Goal: Navigation & Orientation: Understand site structure

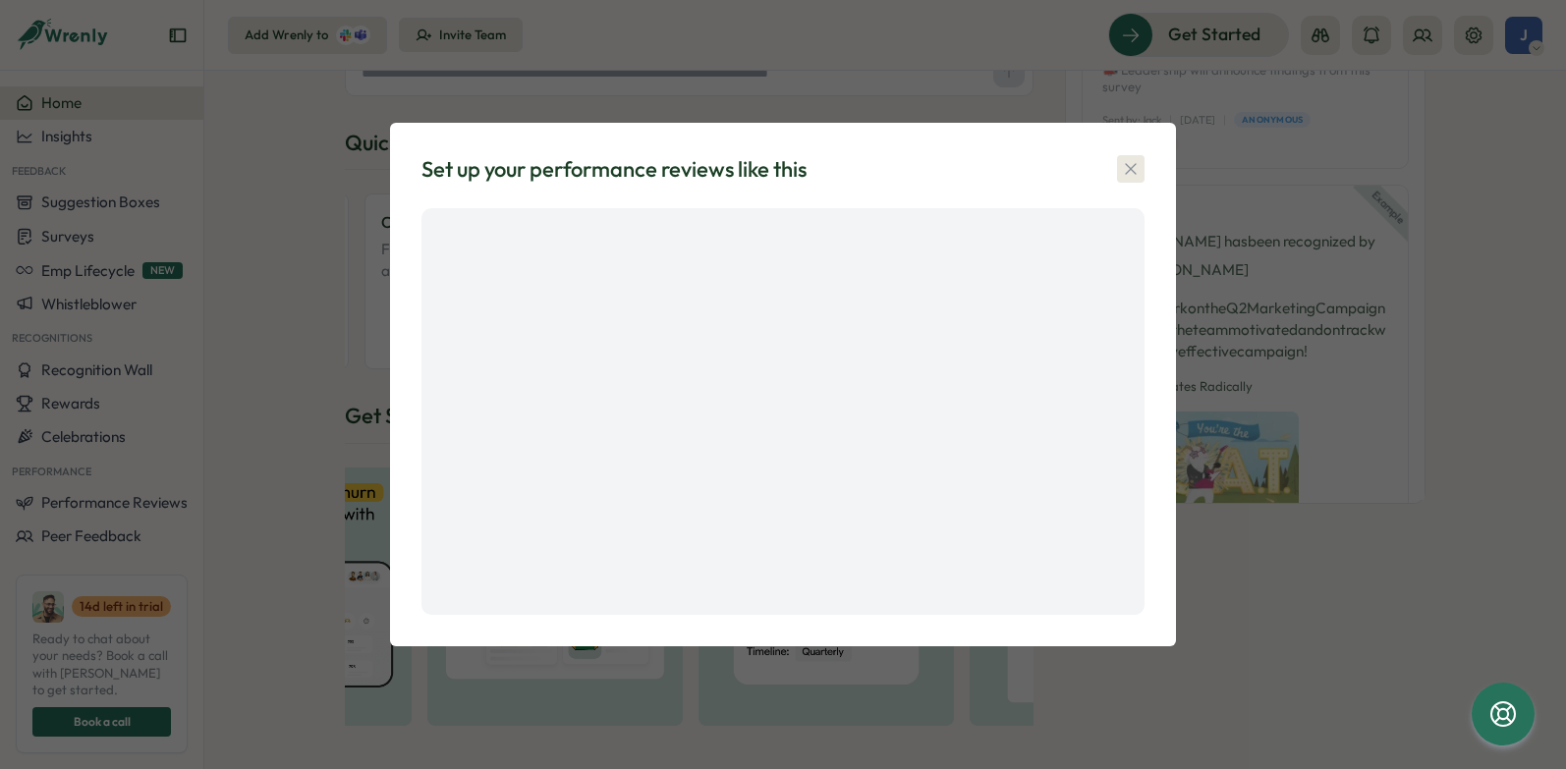
click at [1134, 173] on icon "button" at bounding box center [1130, 169] width 11 height 11
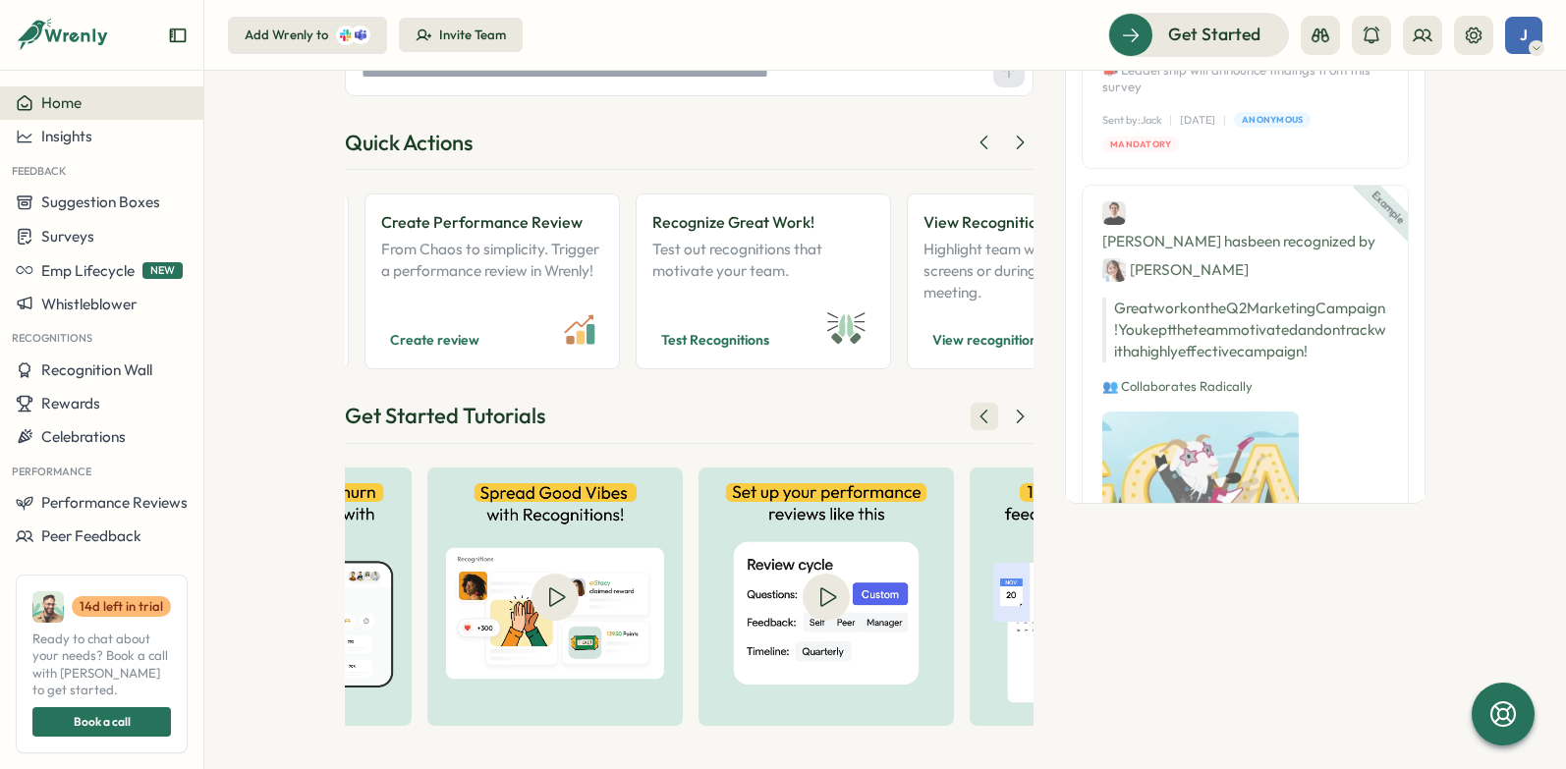
click at [981, 417] on icon at bounding box center [984, 416] width 6 height 13
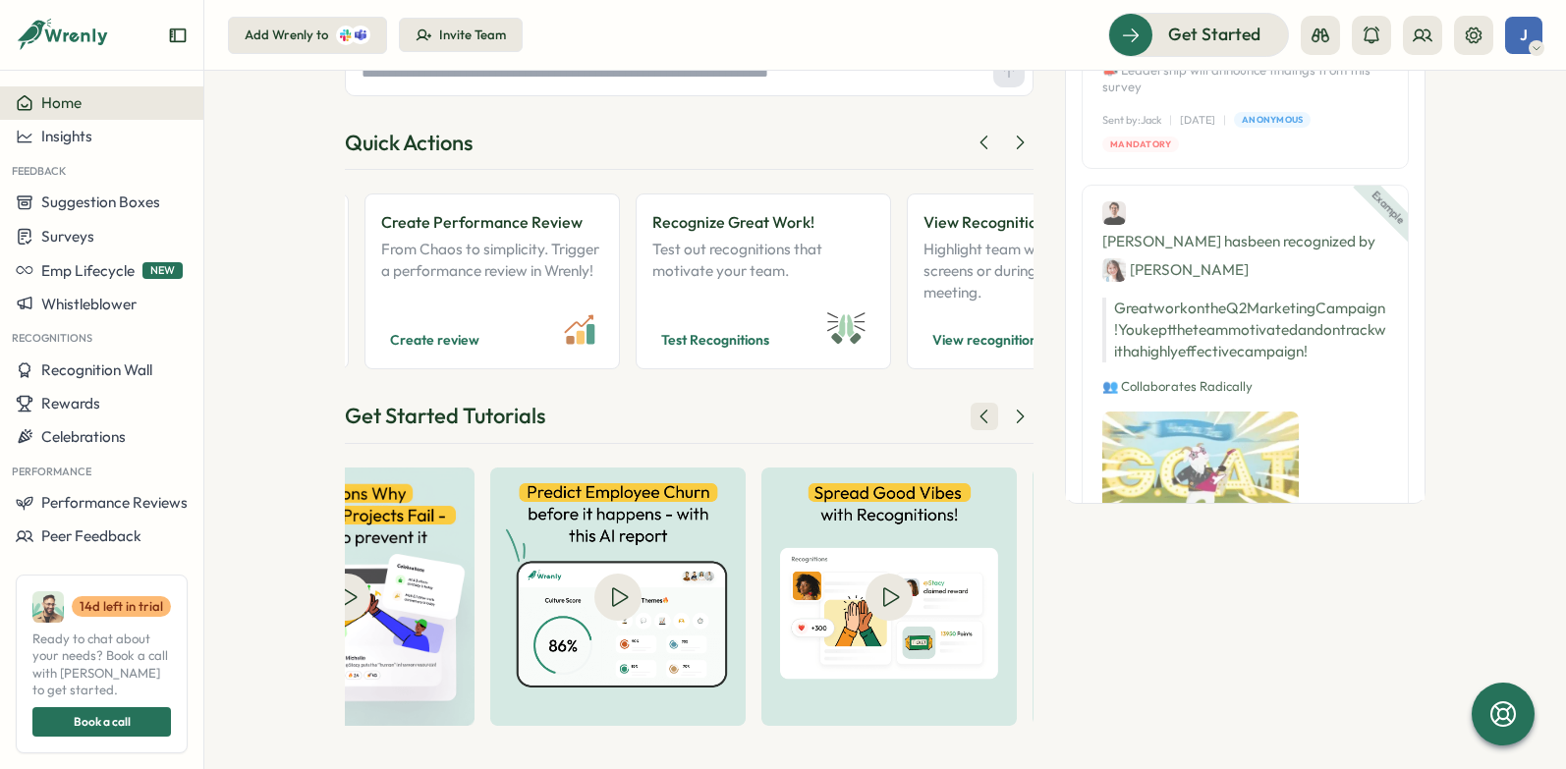
click at [981, 417] on icon at bounding box center [984, 416] width 6 height 13
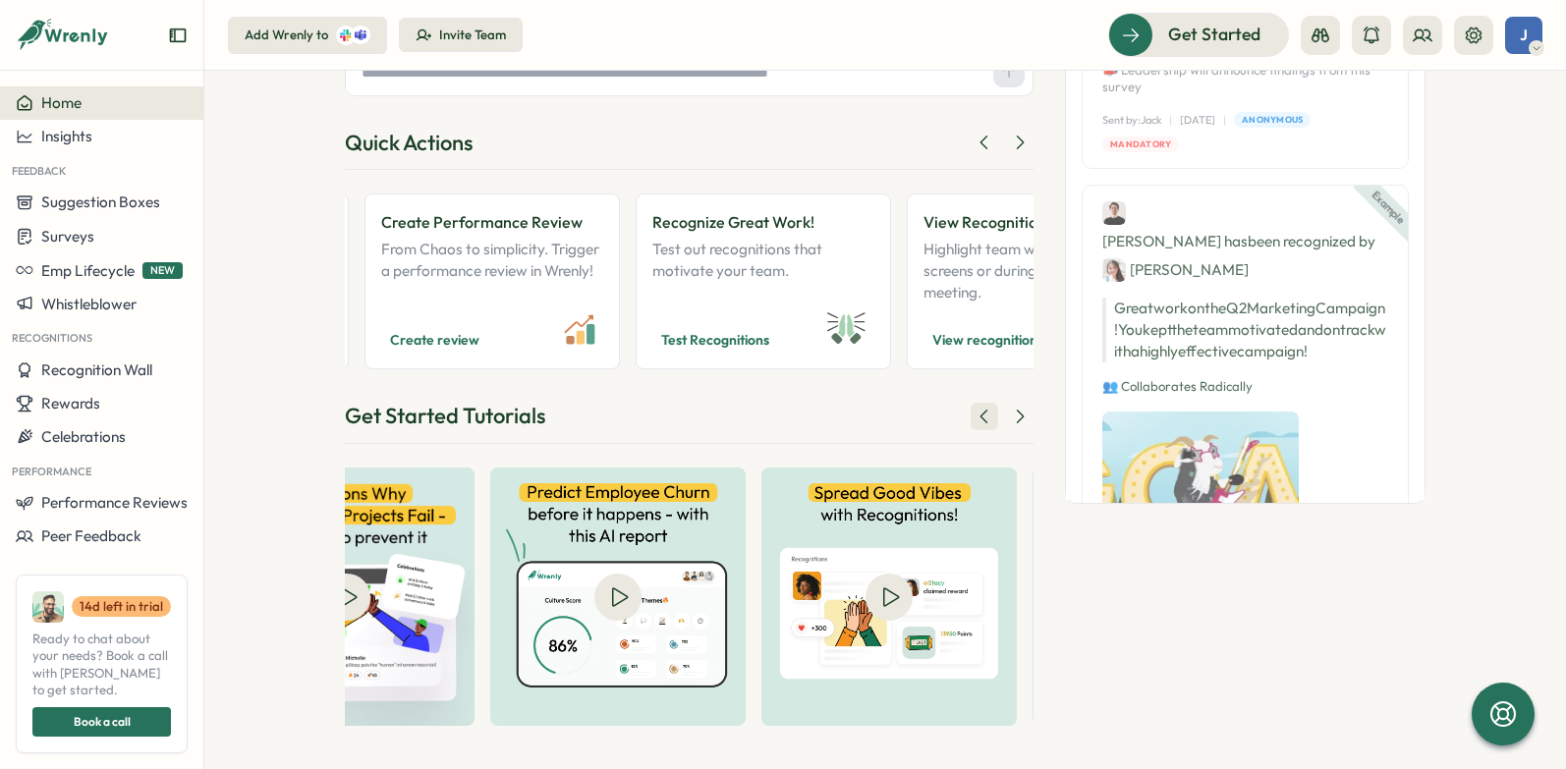
scroll to position [0, 334]
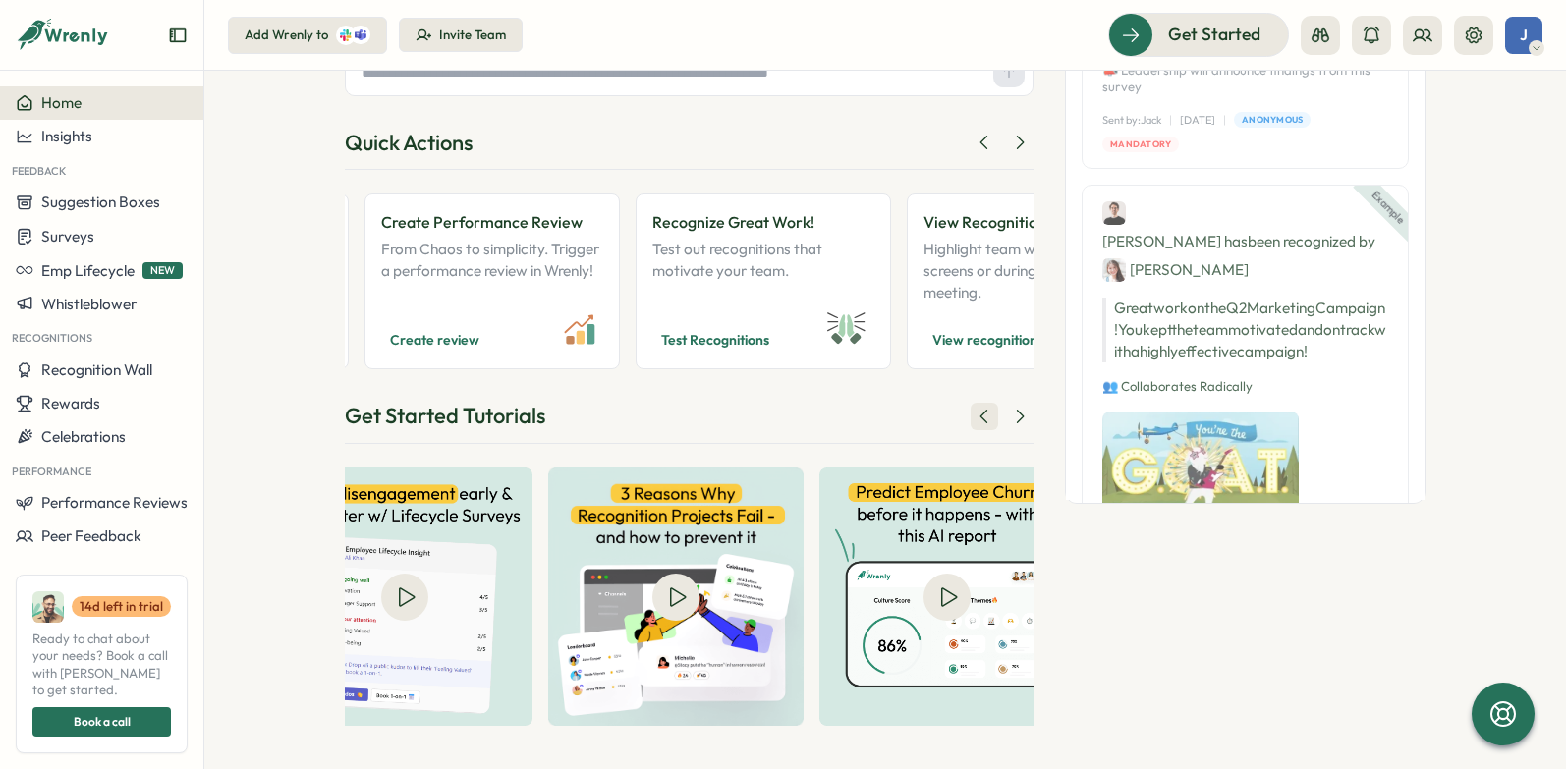
click at [981, 417] on icon at bounding box center [984, 416] width 6 height 13
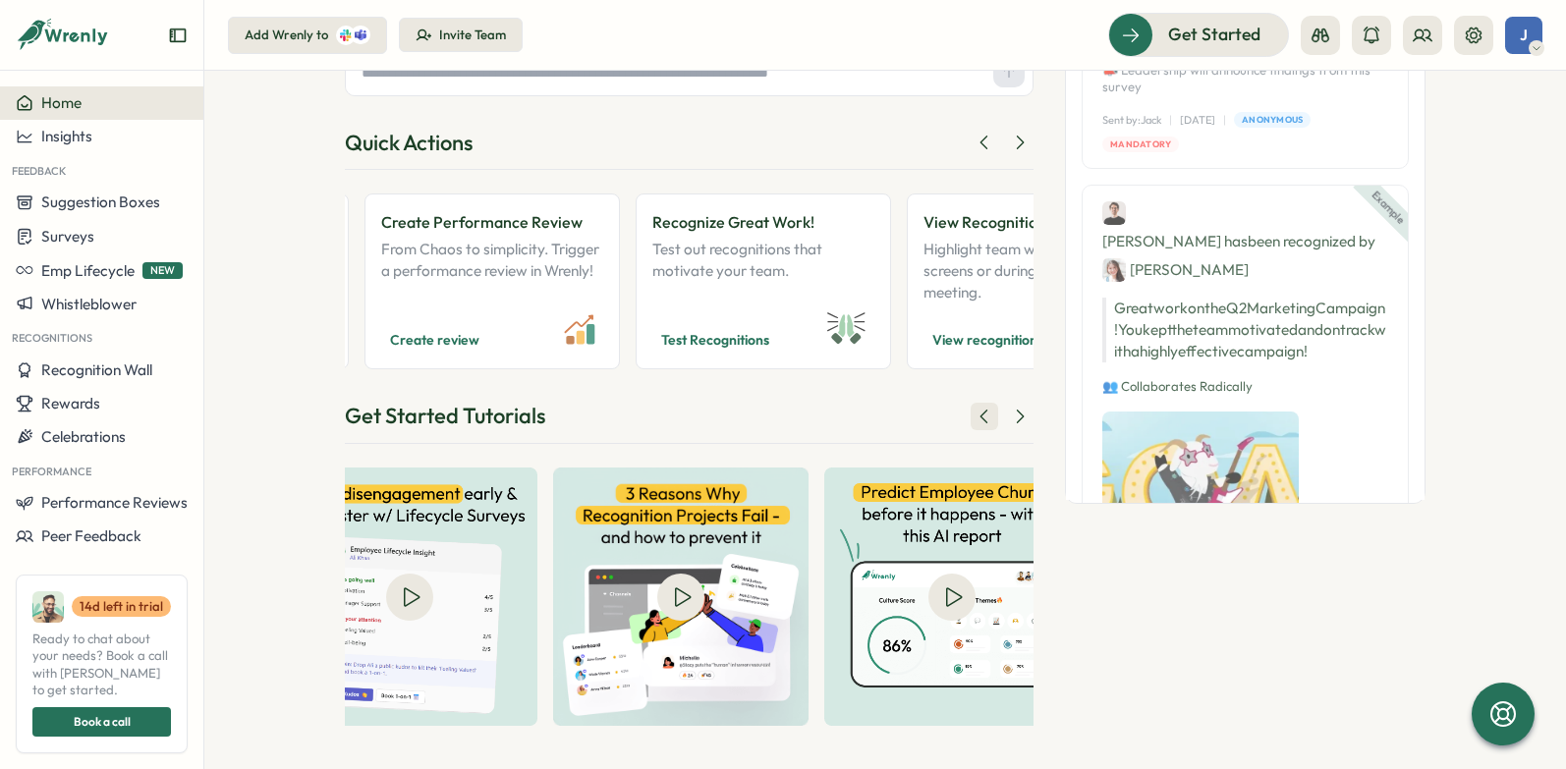
scroll to position [0, 0]
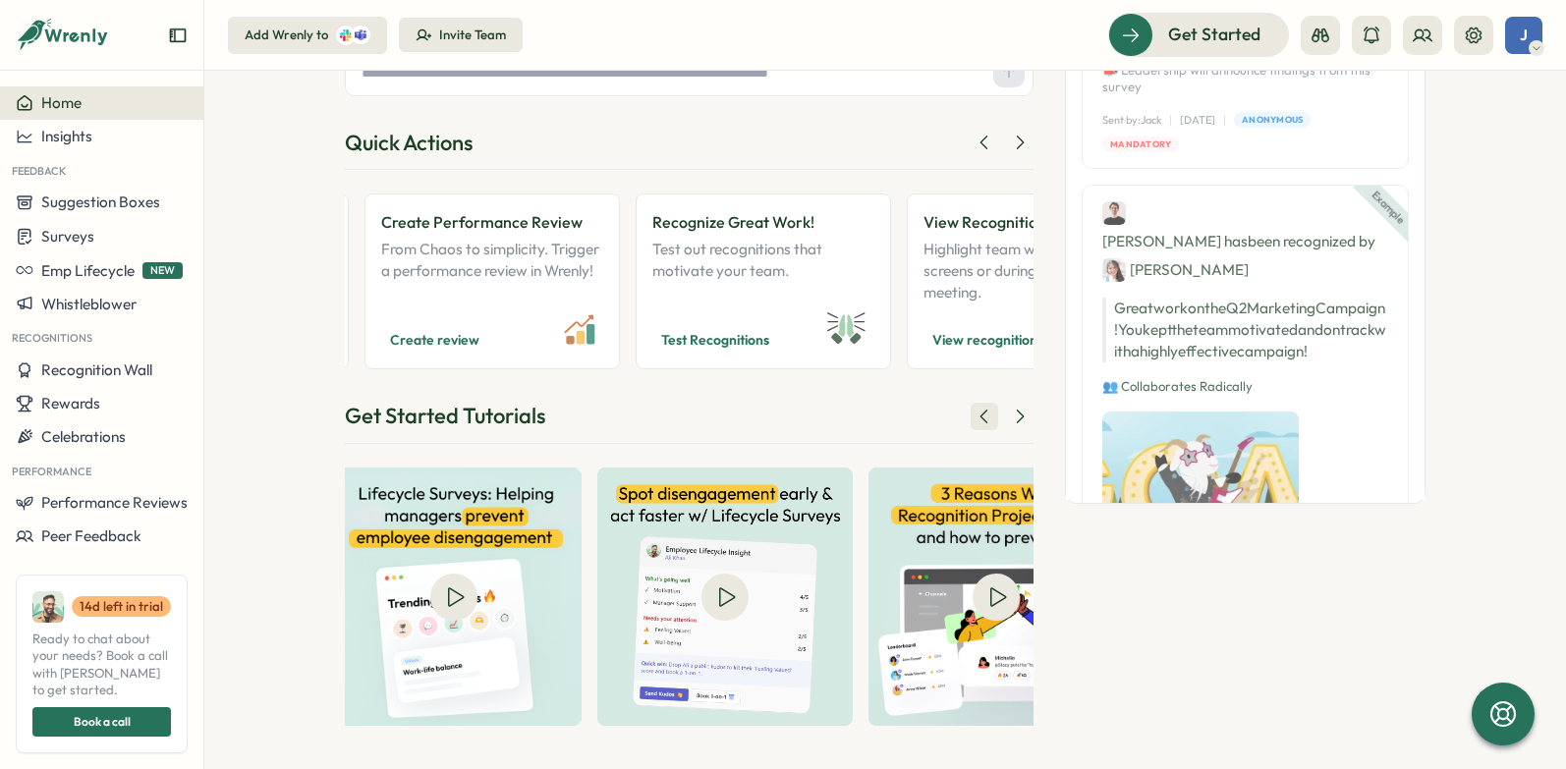
click at [981, 417] on icon at bounding box center [984, 416] width 6 height 13
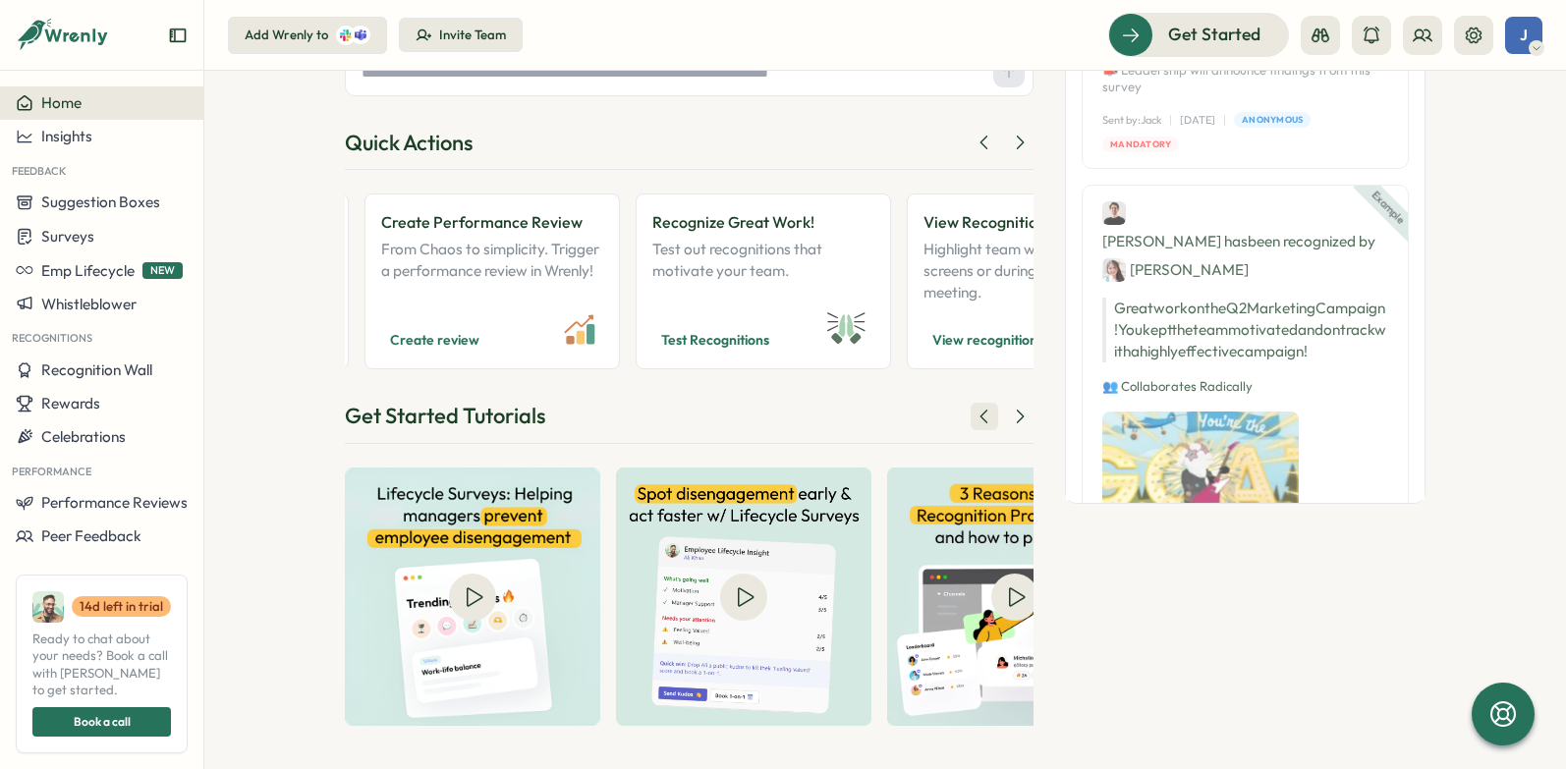
click at [981, 417] on icon at bounding box center [984, 416] width 6 height 13
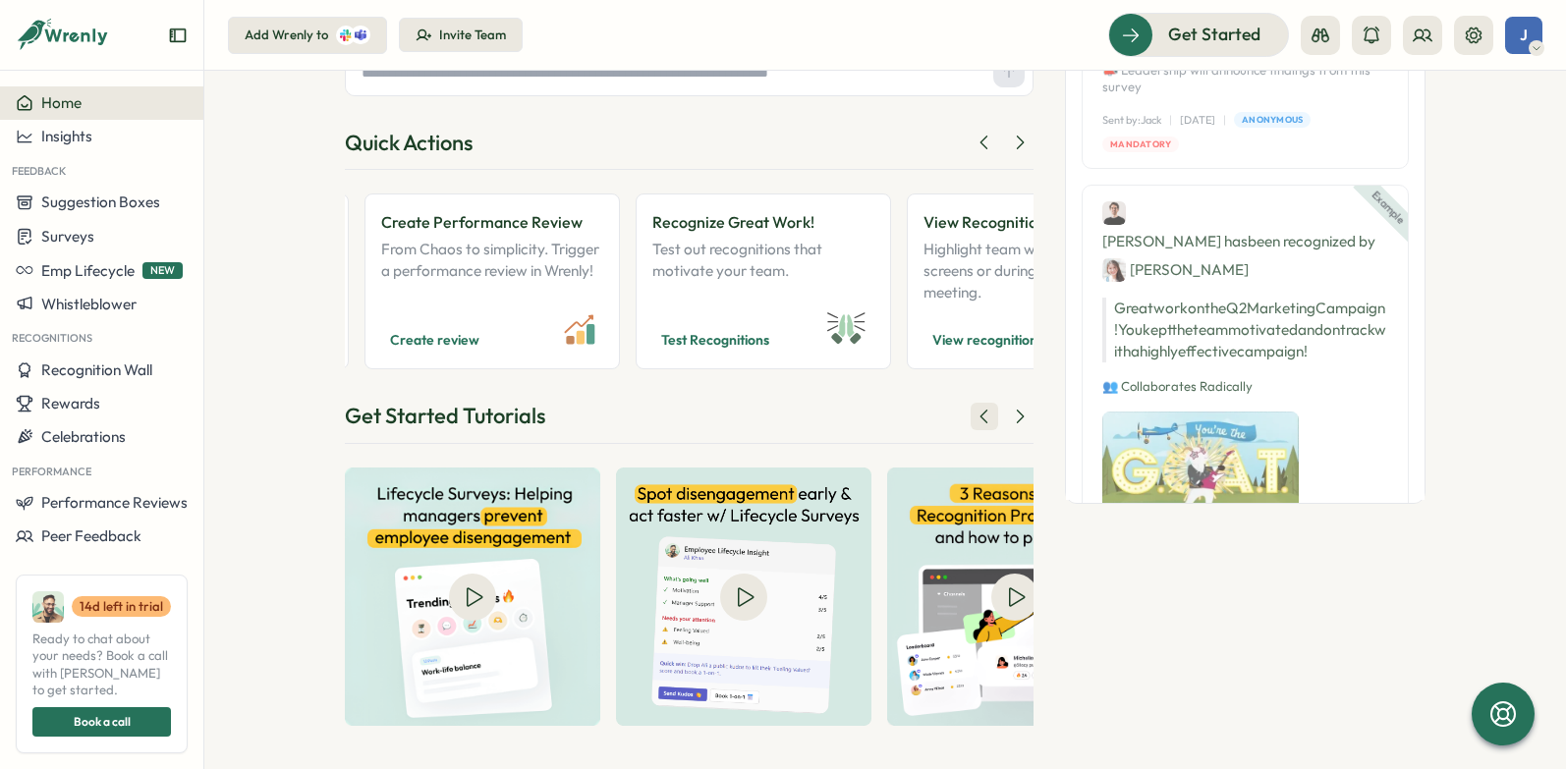
click at [981, 416] on icon at bounding box center [984, 416] width 6 height 13
click at [1017, 413] on icon at bounding box center [1020, 417] width 20 height 20
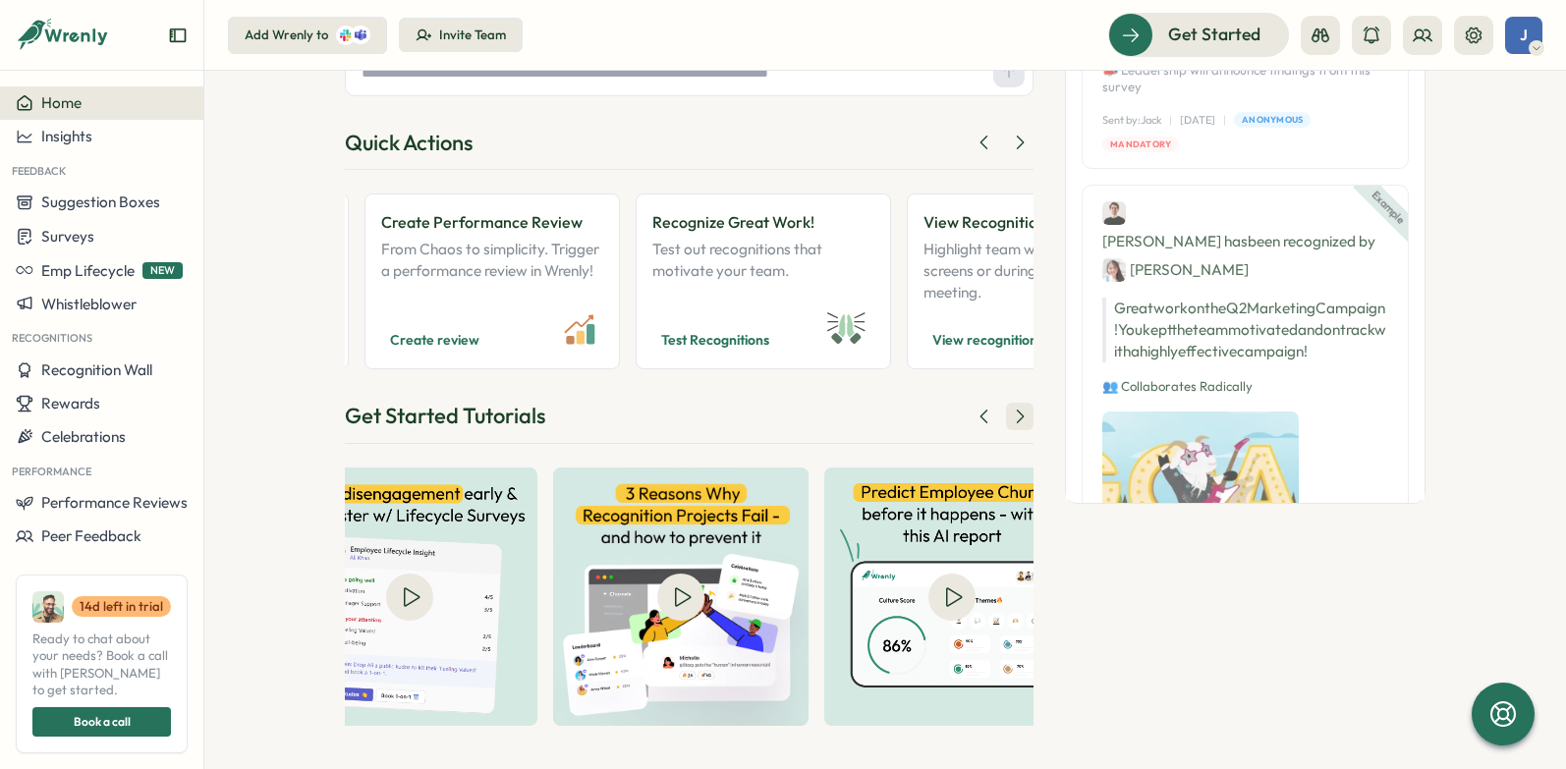
click at [1017, 413] on icon at bounding box center [1020, 417] width 20 height 20
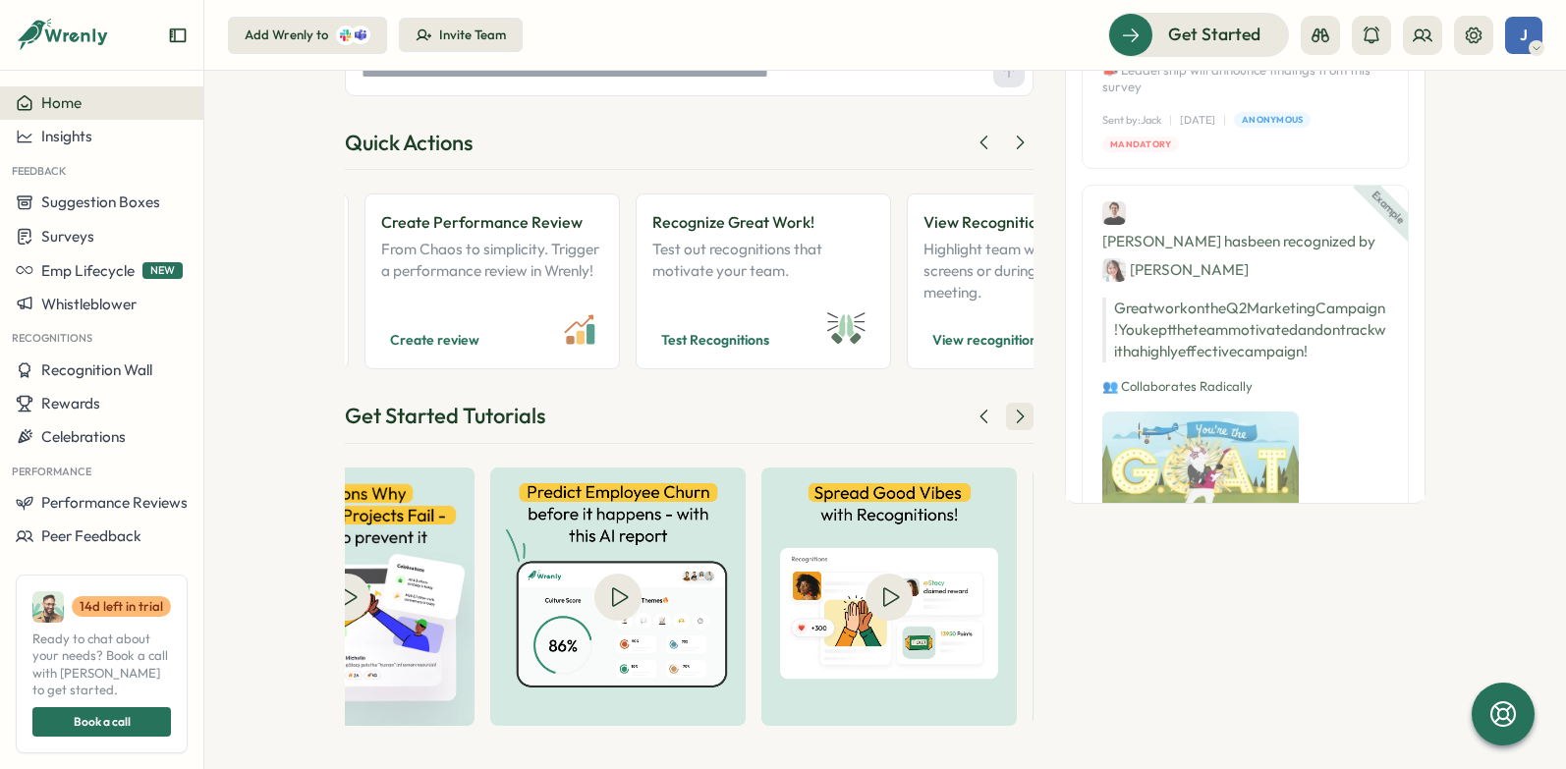
click at [1017, 413] on icon at bounding box center [1020, 417] width 20 height 20
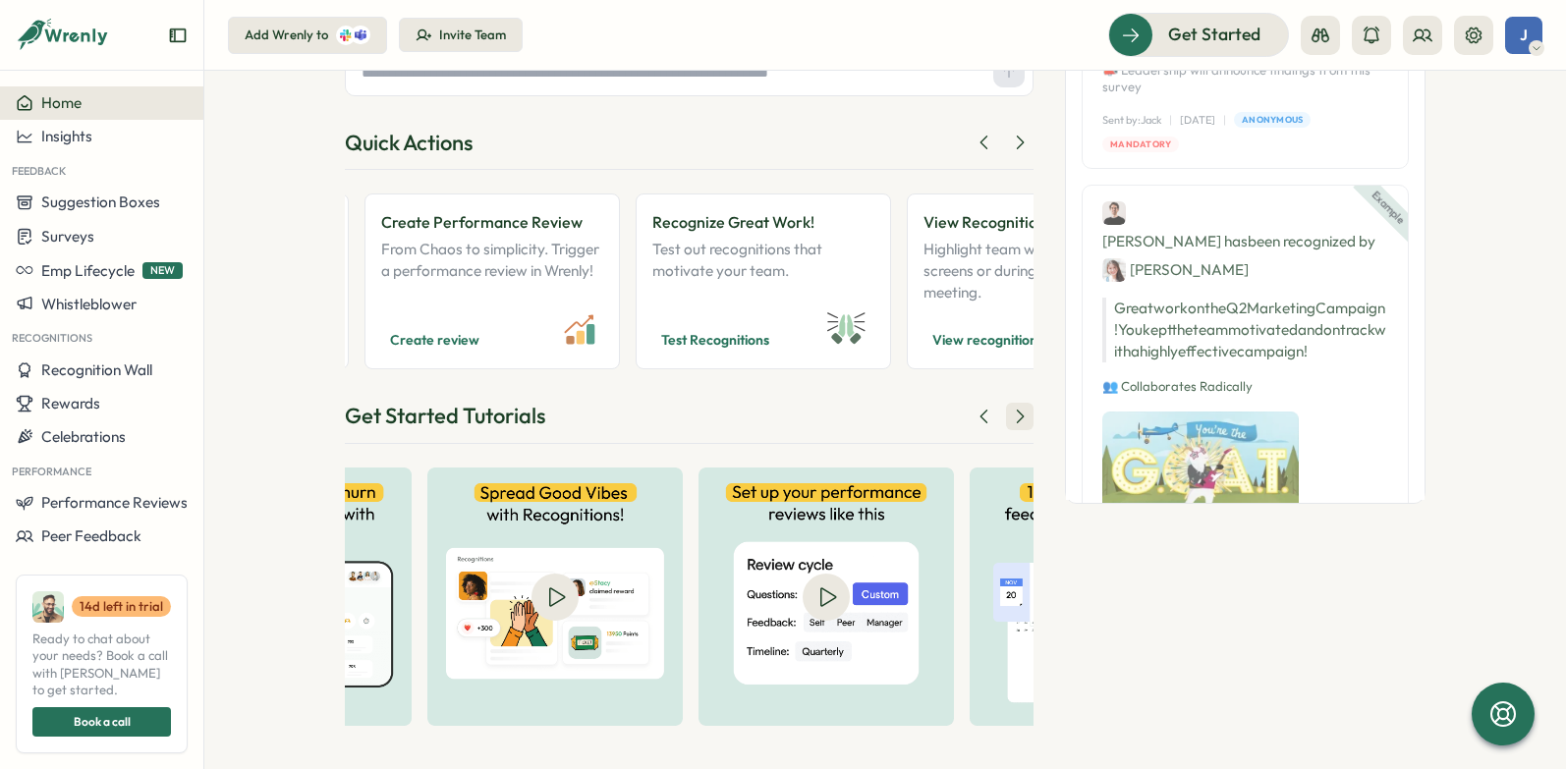
click at [1017, 413] on icon at bounding box center [1020, 417] width 20 height 20
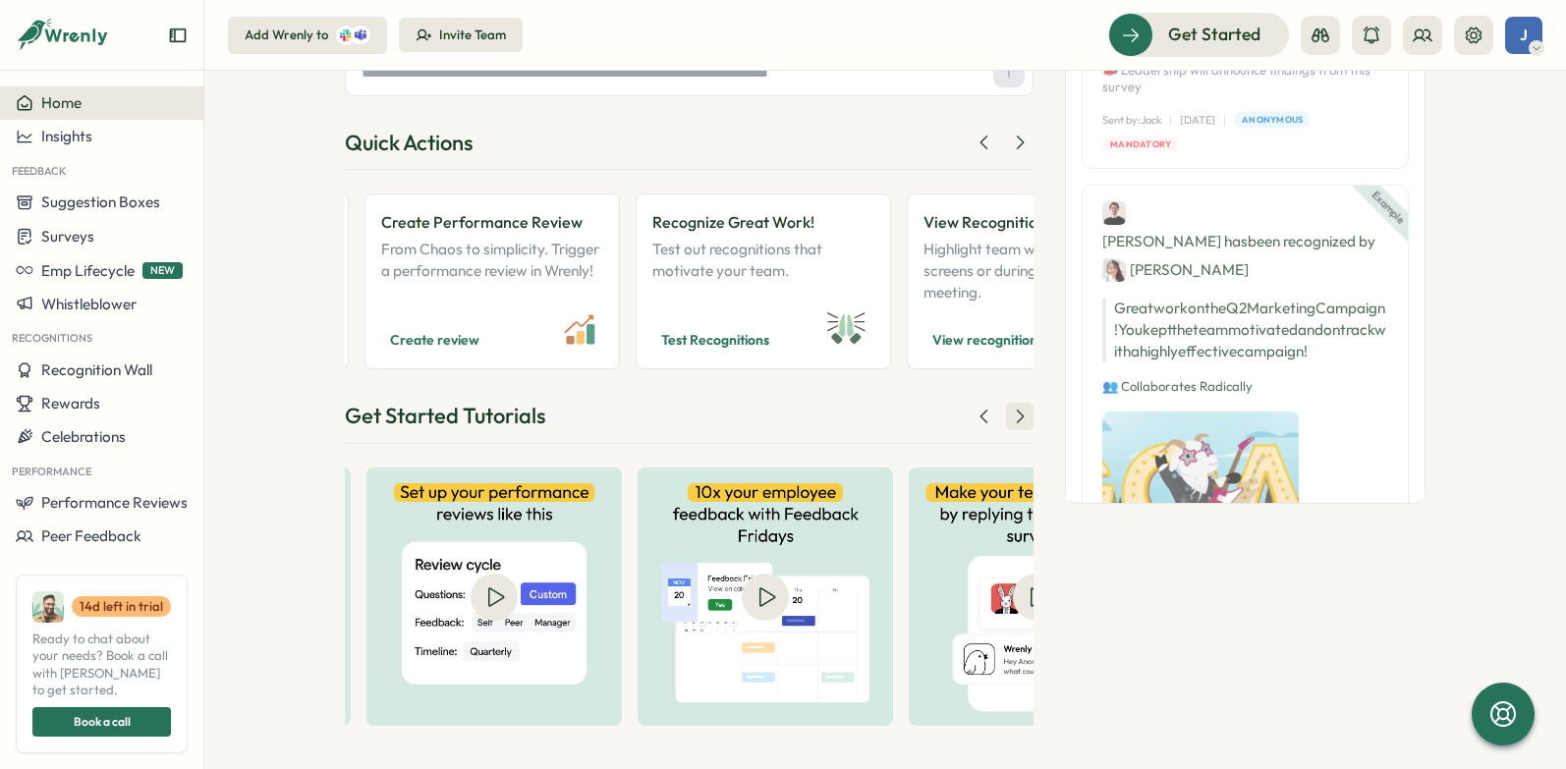
scroll to position [0, 1336]
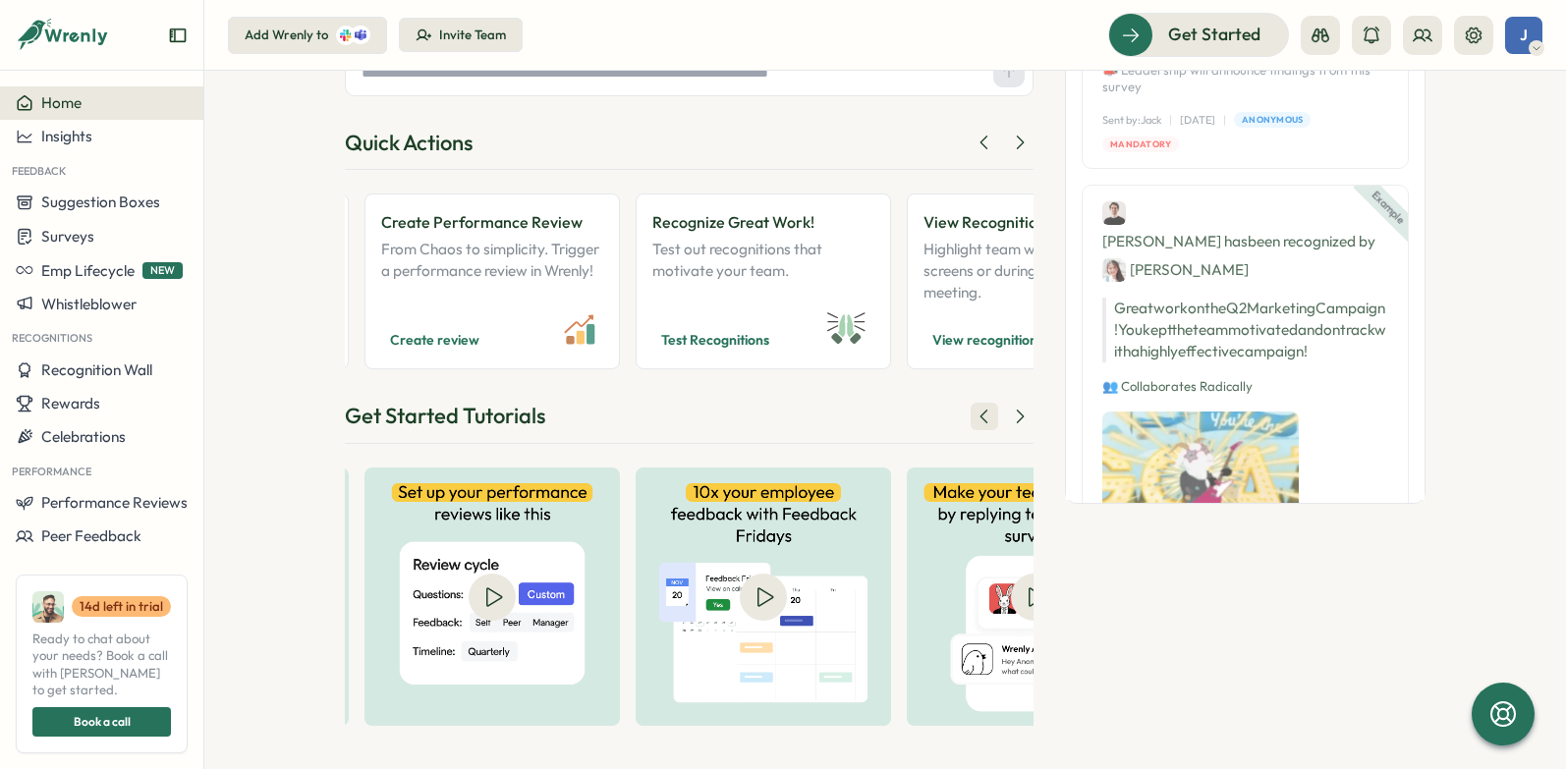
click at [990, 416] on icon at bounding box center [984, 417] width 20 height 20
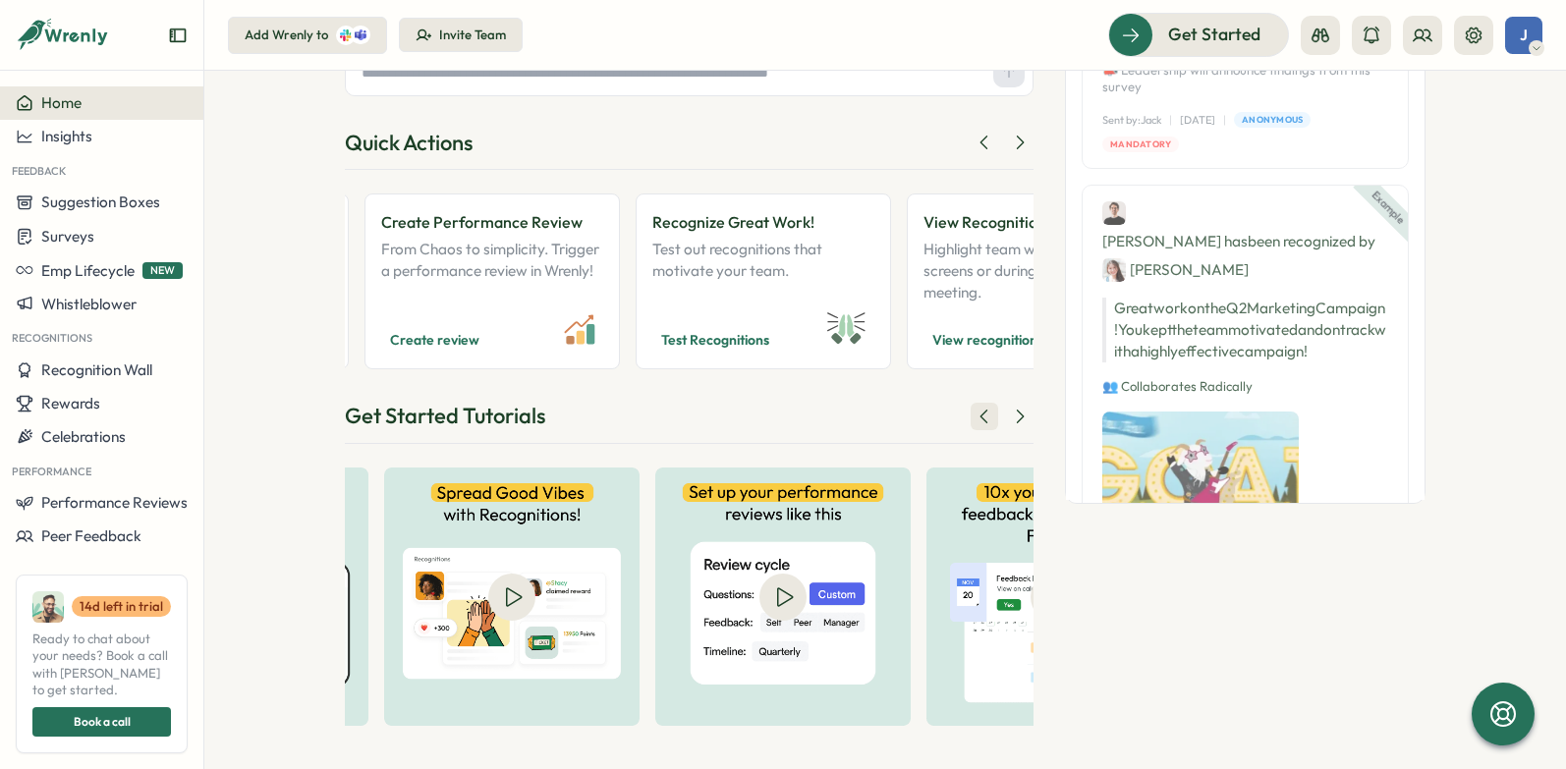
scroll to position [0, 1002]
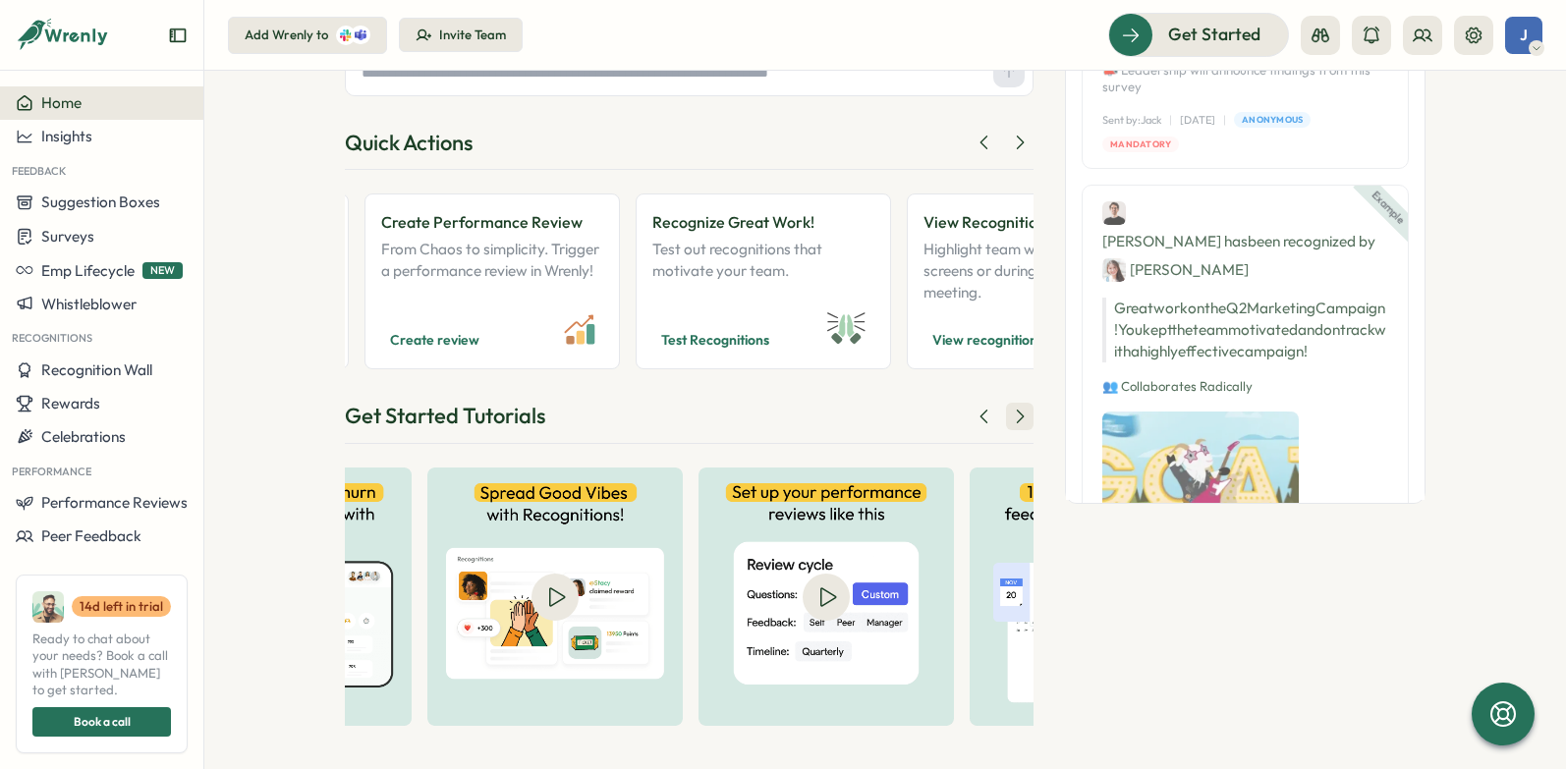
click at [1012, 417] on icon at bounding box center [1020, 417] width 20 height 20
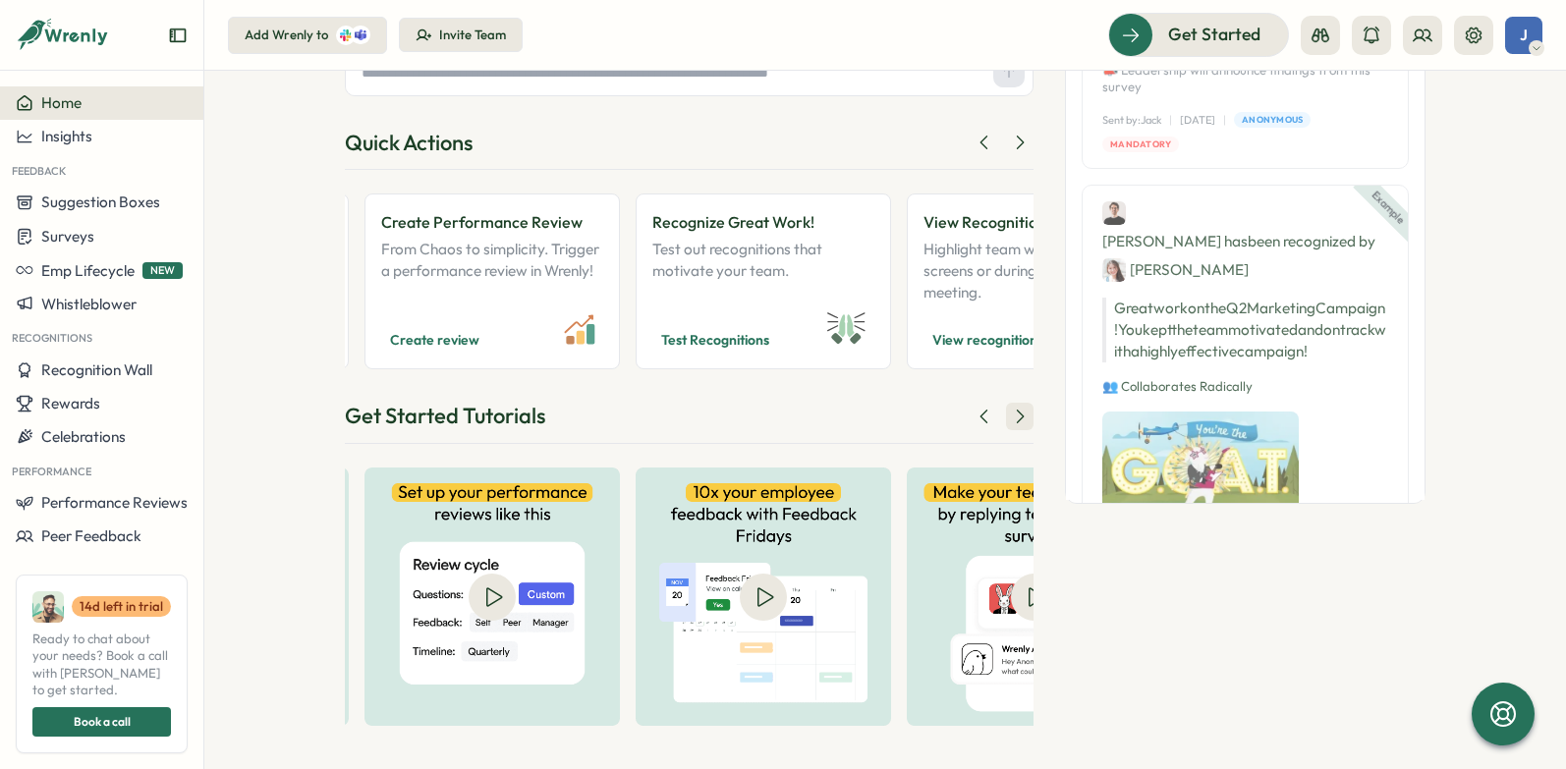
click at [1012, 417] on icon at bounding box center [1020, 417] width 20 height 20
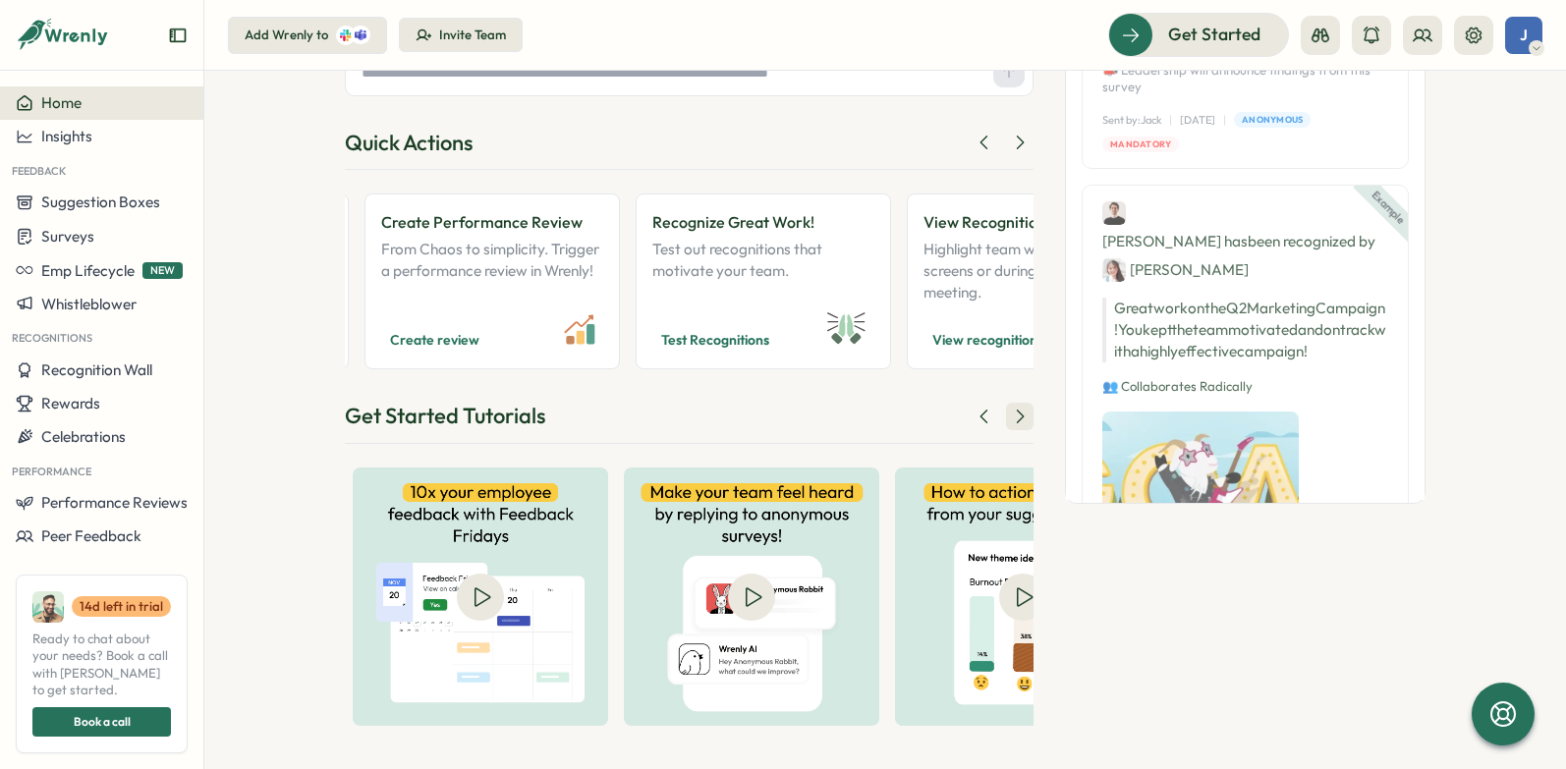
scroll to position [0, 1670]
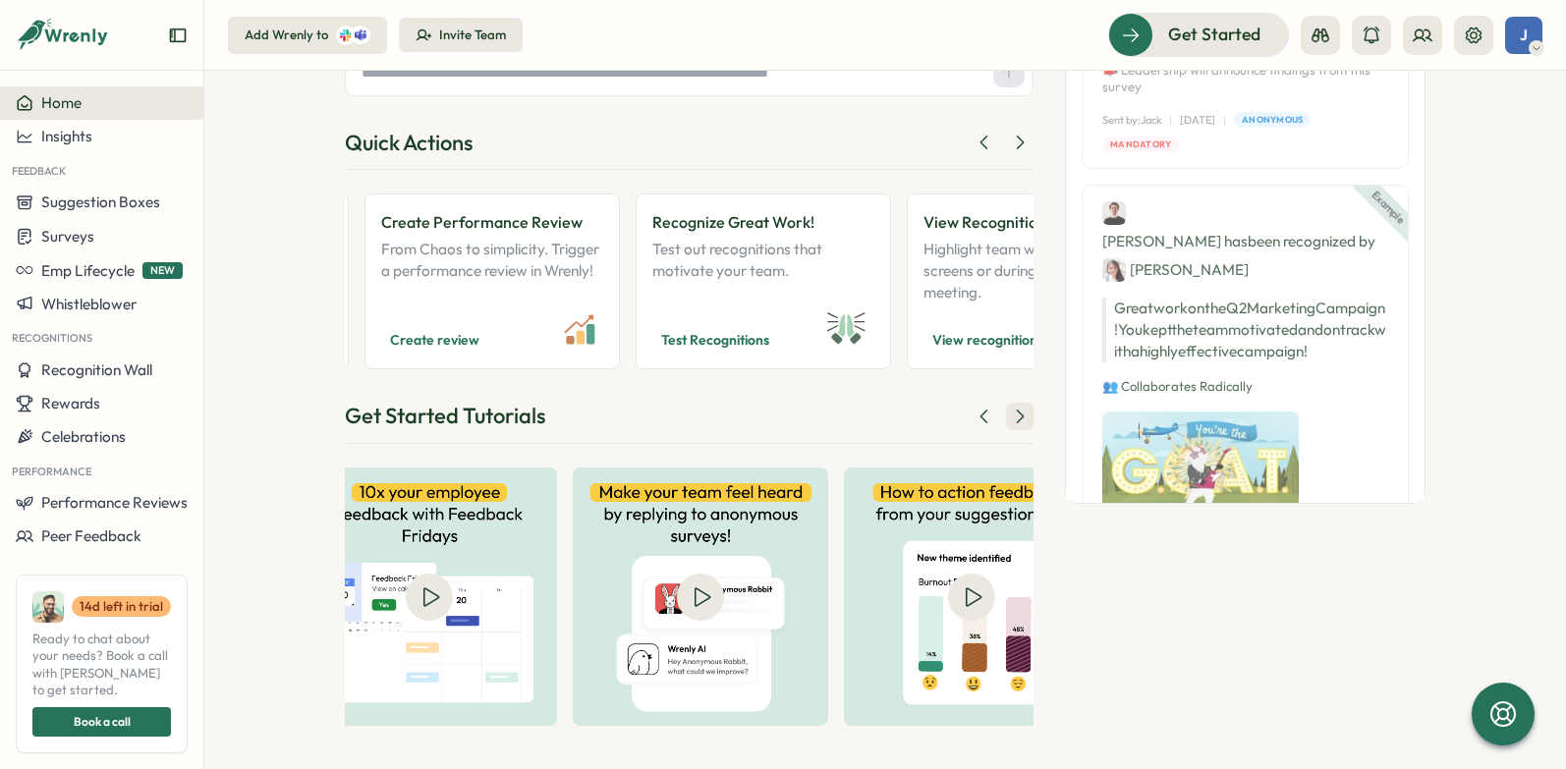
click at [1012, 417] on icon at bounding box center [1020, 417] width 20 height 20
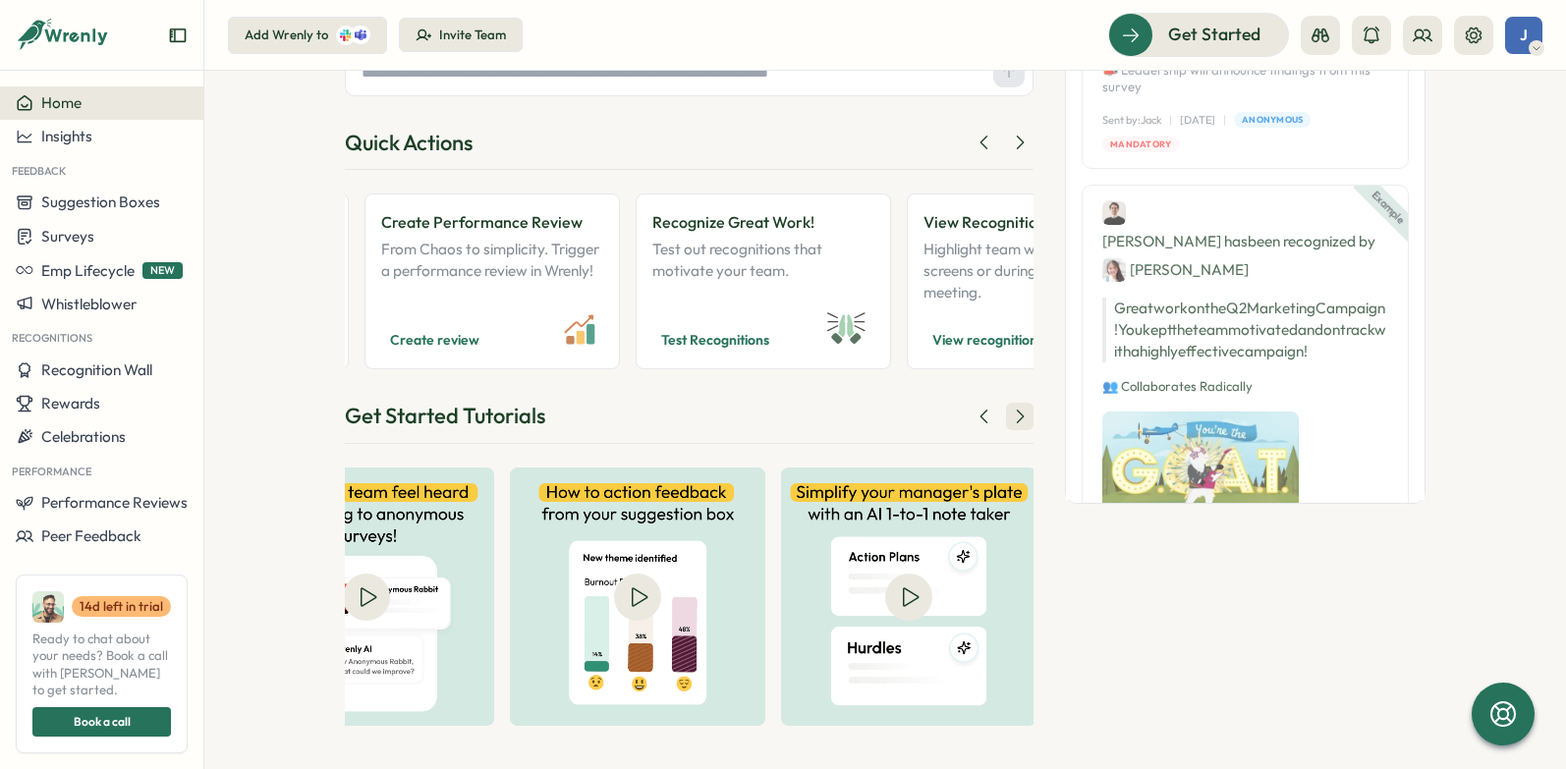
click at [1012, 417] on icon at bounding box center [1020, 417] width 20 height 20
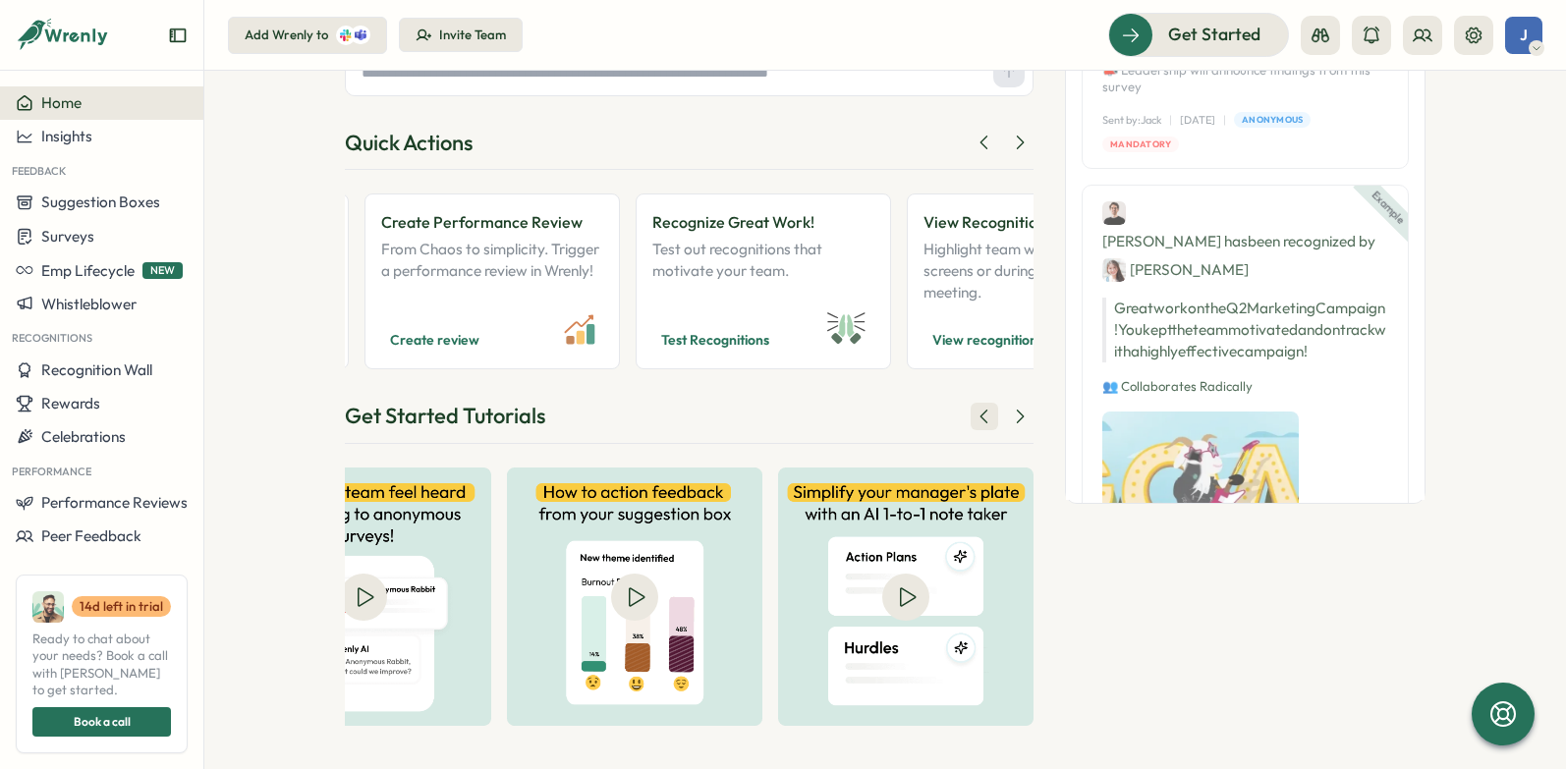
click at [981, 423] on button at bounding box center [985, 417] width 28 height 28
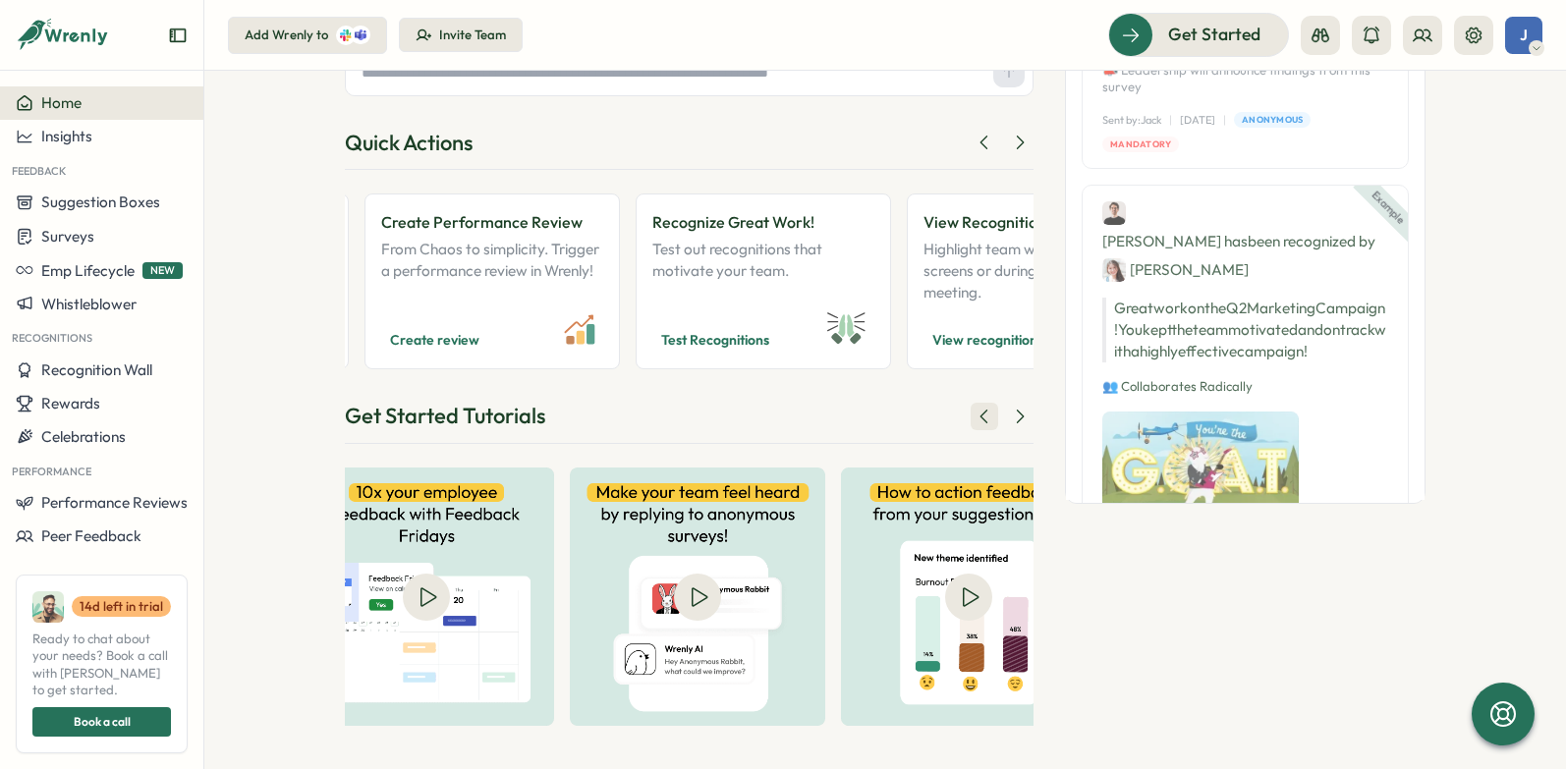
click at [981, 423] on button at bounding box center [985, 417] width 28 height 28
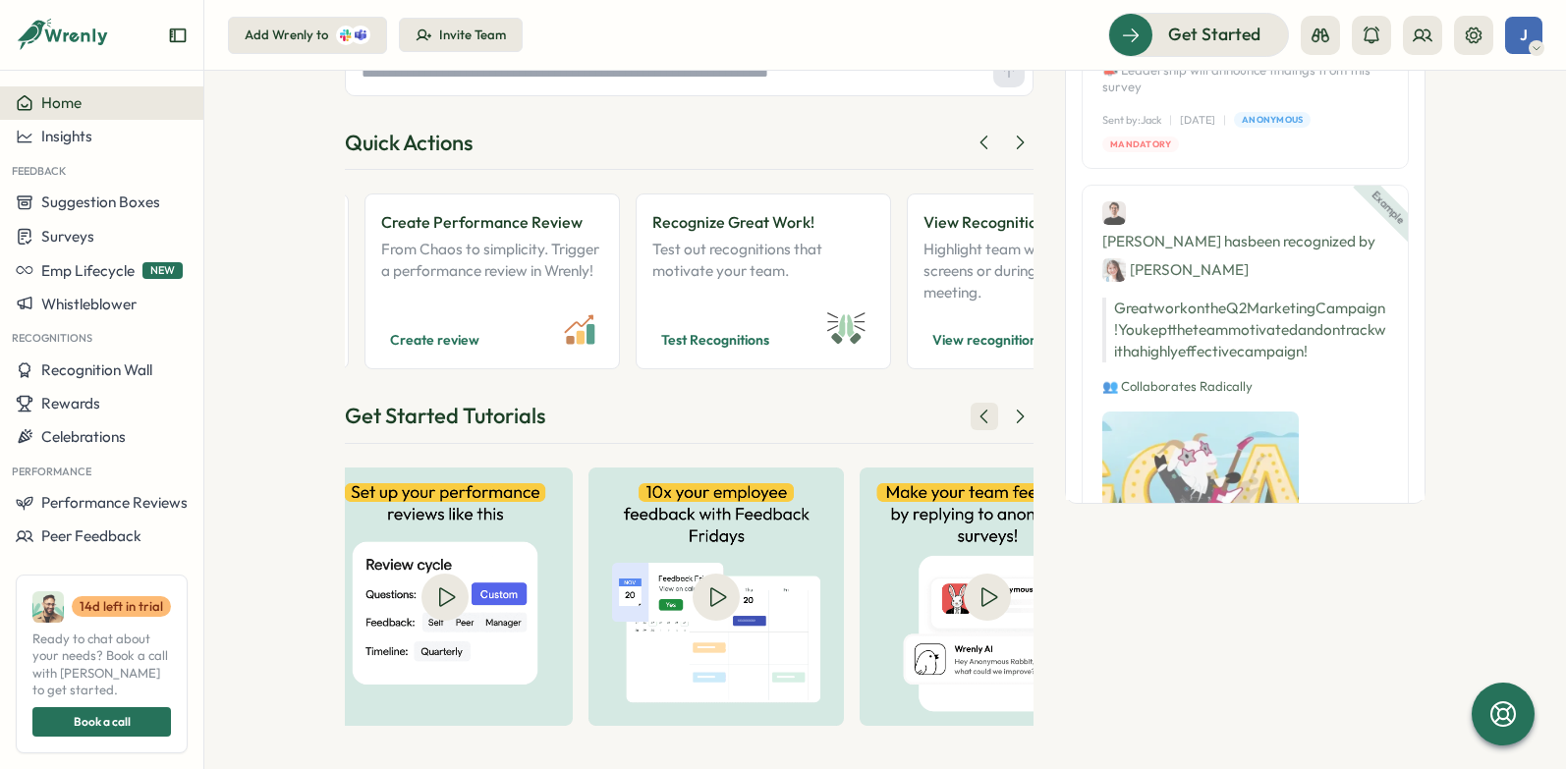
scroll to position [0, 1339]
